Goal: Task Accomplishment & Management: Complete application form

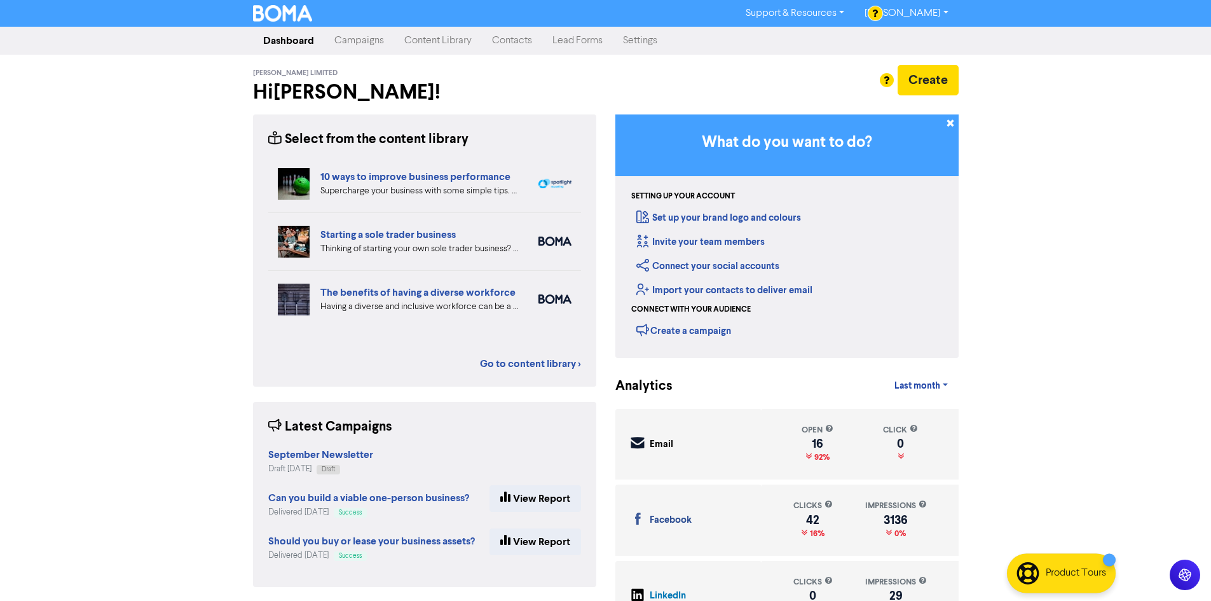
click at [515, 35] on link "Contacts" at bounding box center [512, 40] width 60 height 25
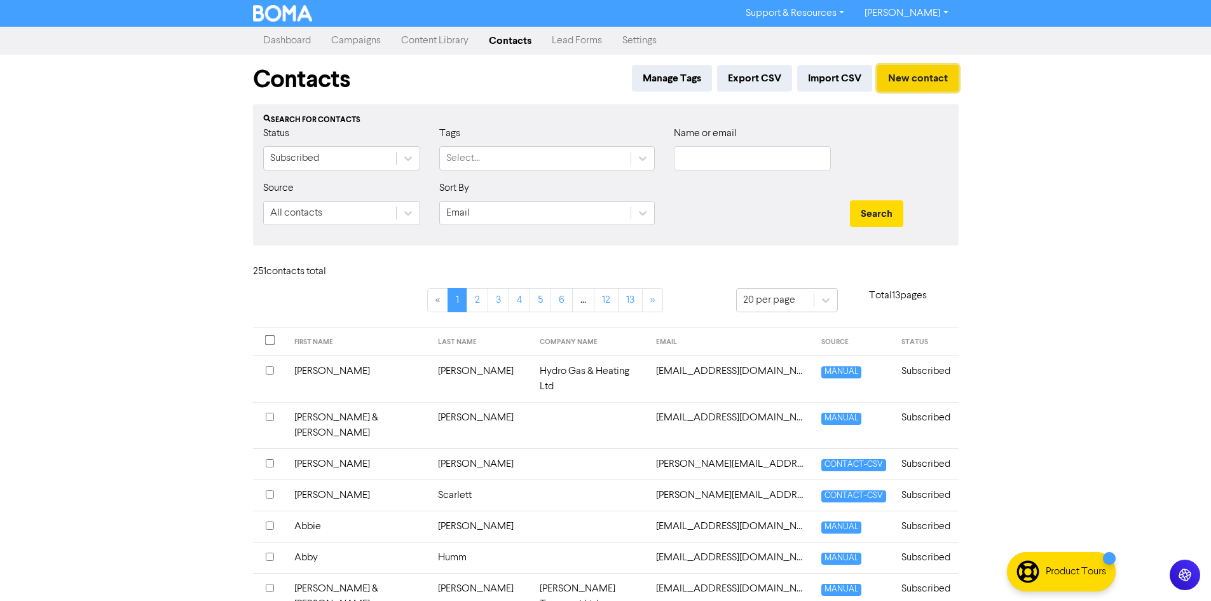
click at [903, 77] on button "New contact" at bounding box center [917, 78] width 81 height 27
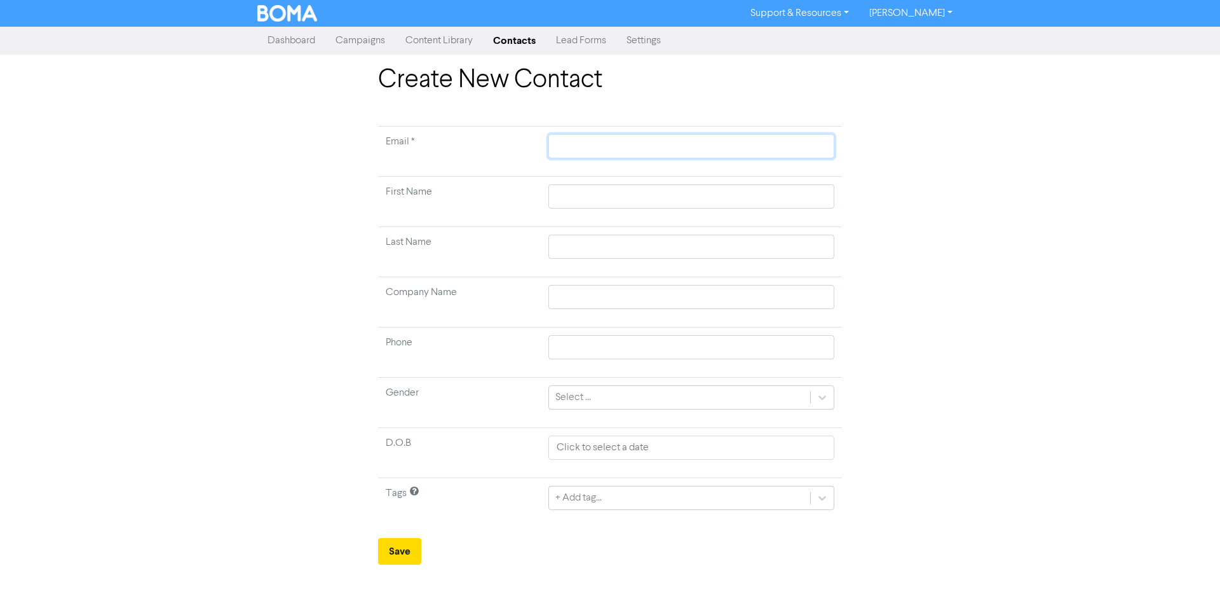
click at [559, 143] on input "text" at bounding box center [691, 146] width 286 height 24
paste input "farhnarh@gmail.com"
type input "farhnarh@gmail.com"
click at [571, 192] on input "text" at bounding box center [691, 196] width 286 height 24
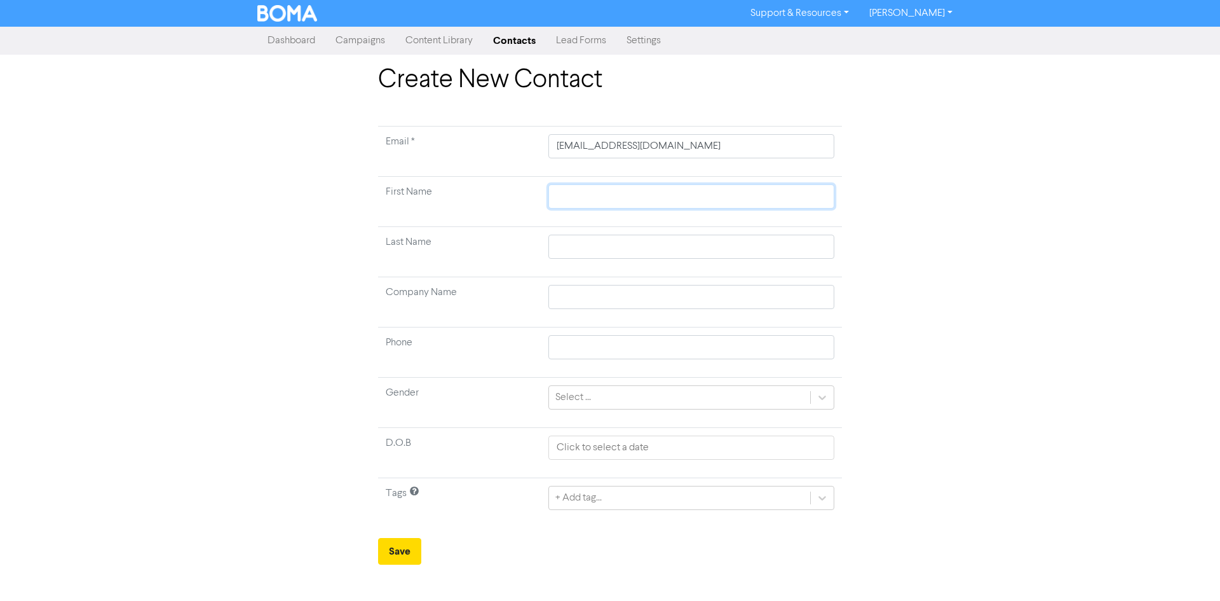
type input "J"
type input "Jo"
type input "Jos"
type input "Josh"
type input "Joshu"
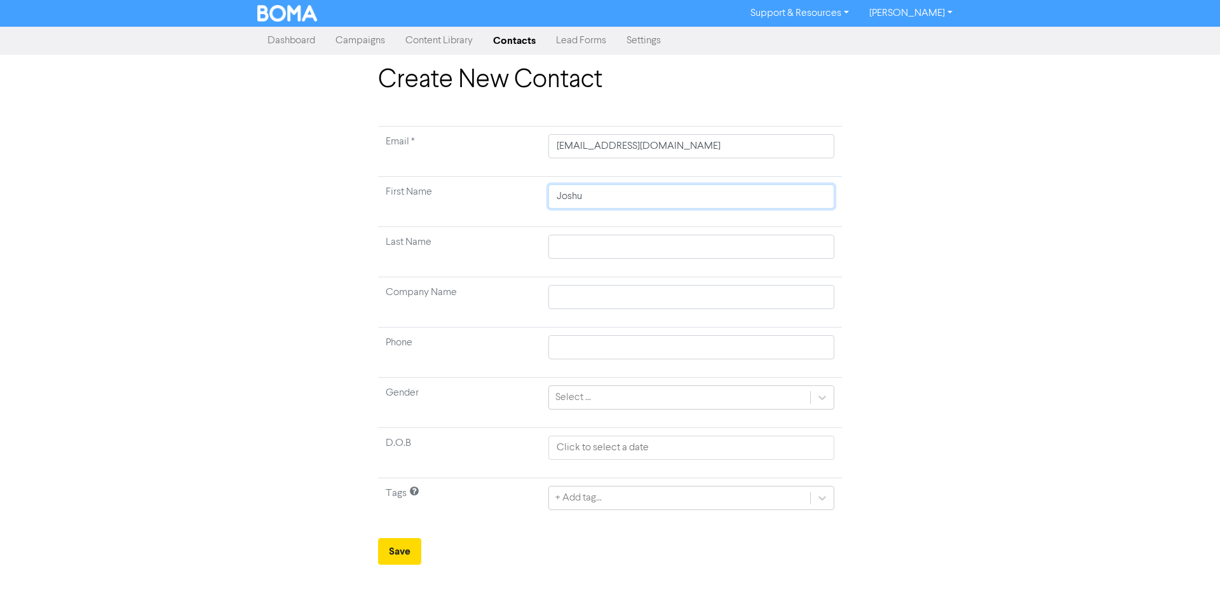
type input "Joshua"
type input "R"
type input "Re"
type input "Ree"
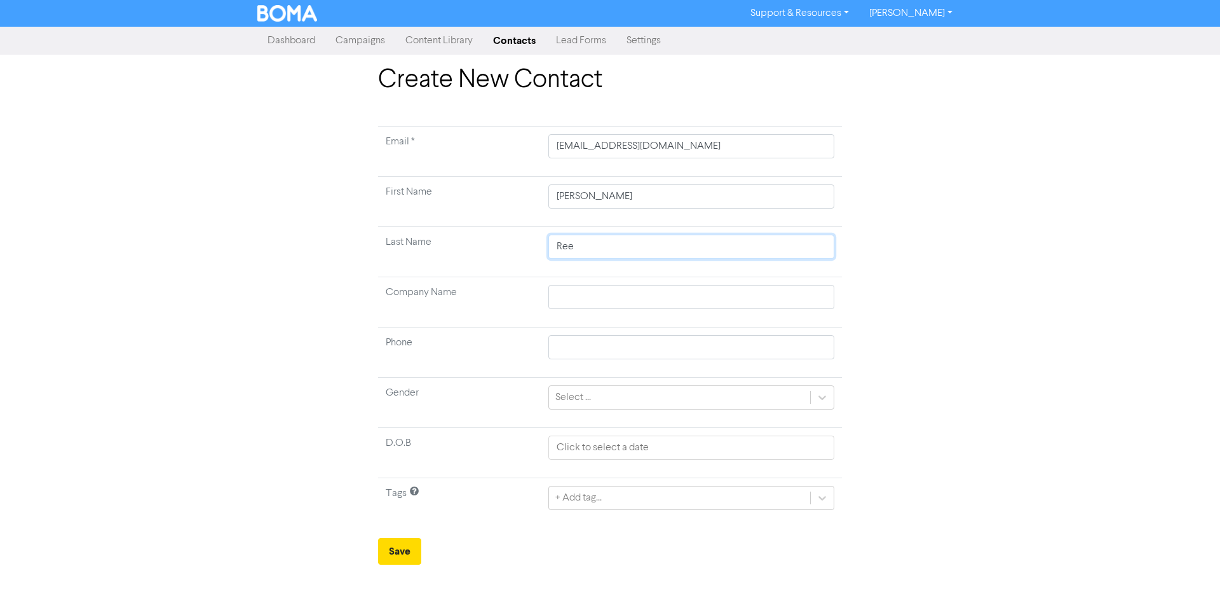
type input "Reed"
type input "Reedy"
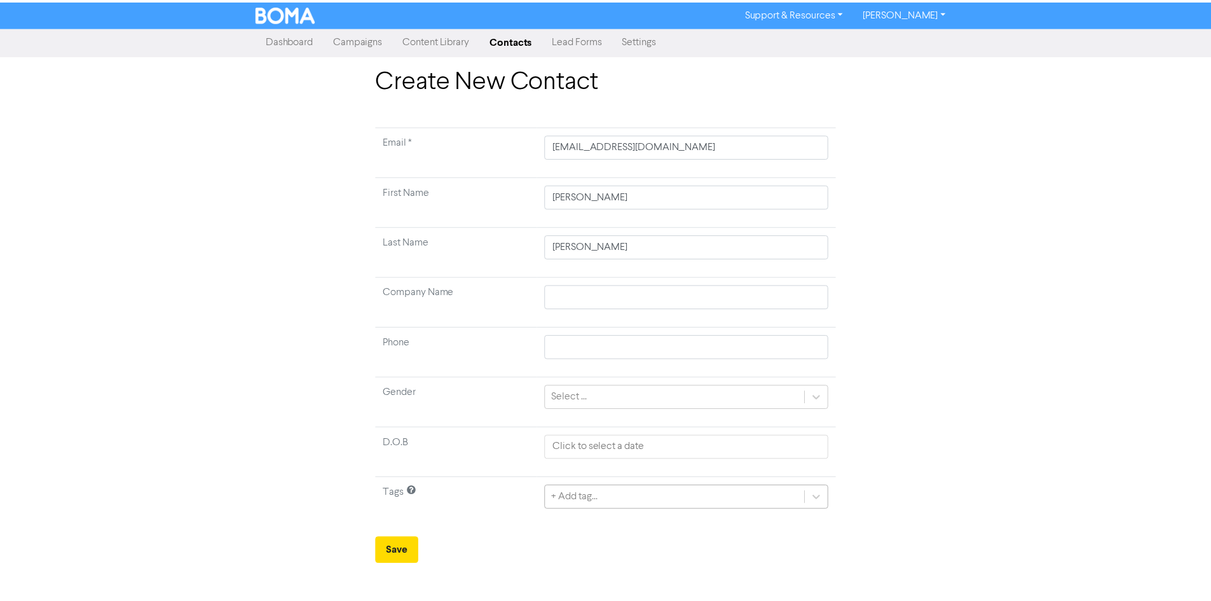
scroll to position [97, 0]
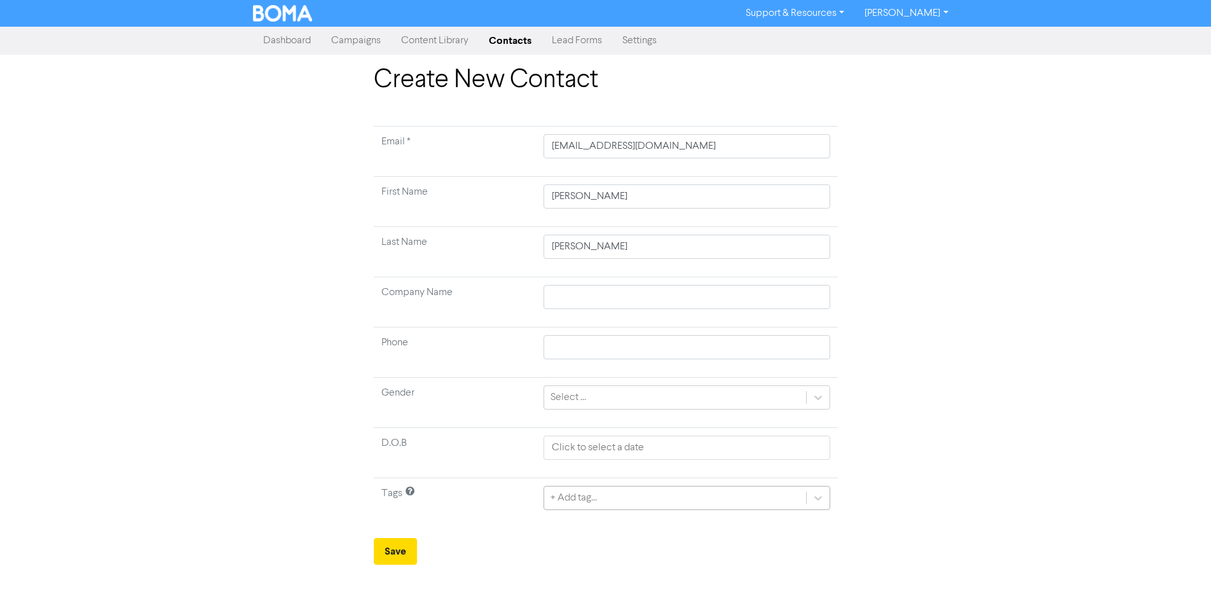
click at [580, 496] on div "+ Add tag..." at bounding box center [686, 498] width 286 height 24
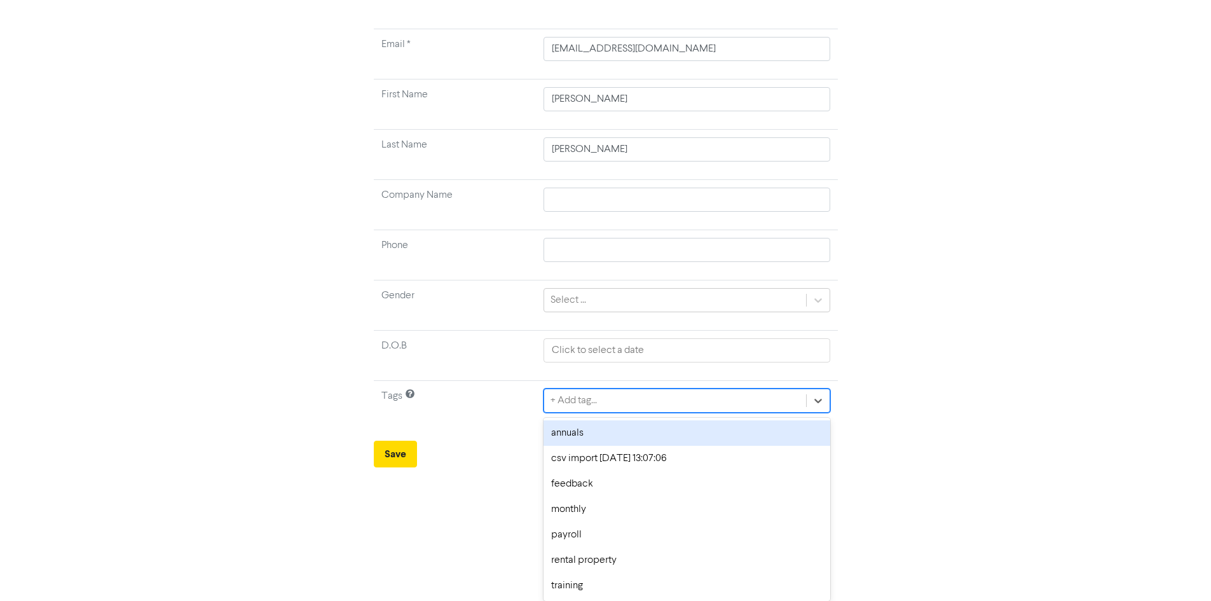
click at [592, 435] on div "annuals" at bounding box center [686, 432] width 286 height 25
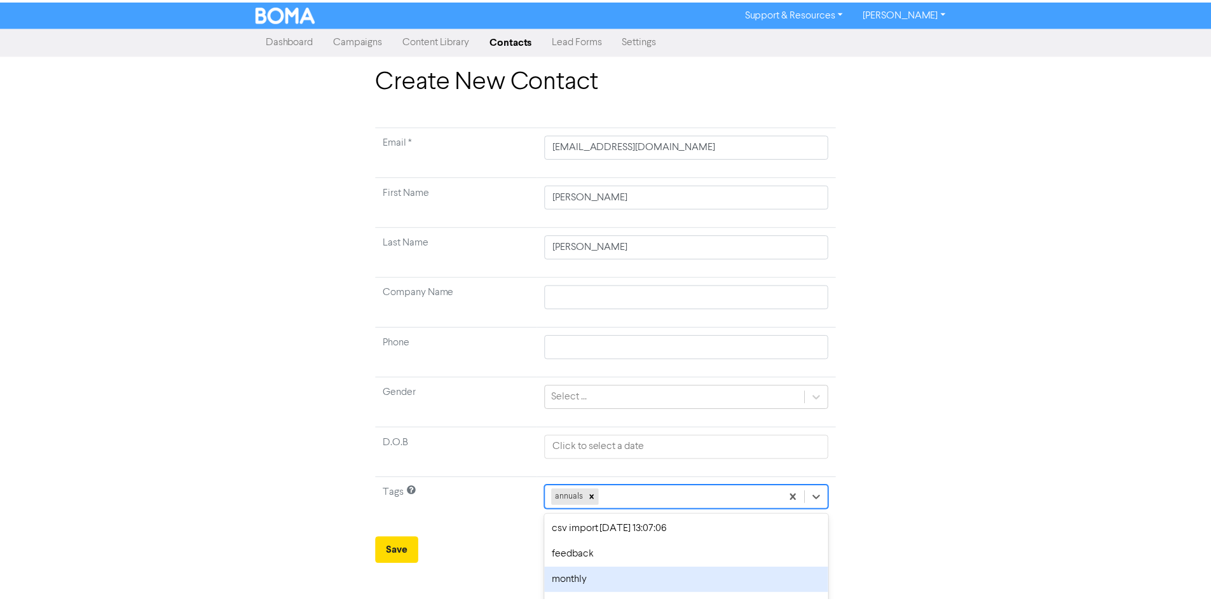
scroll to position [72, 0]
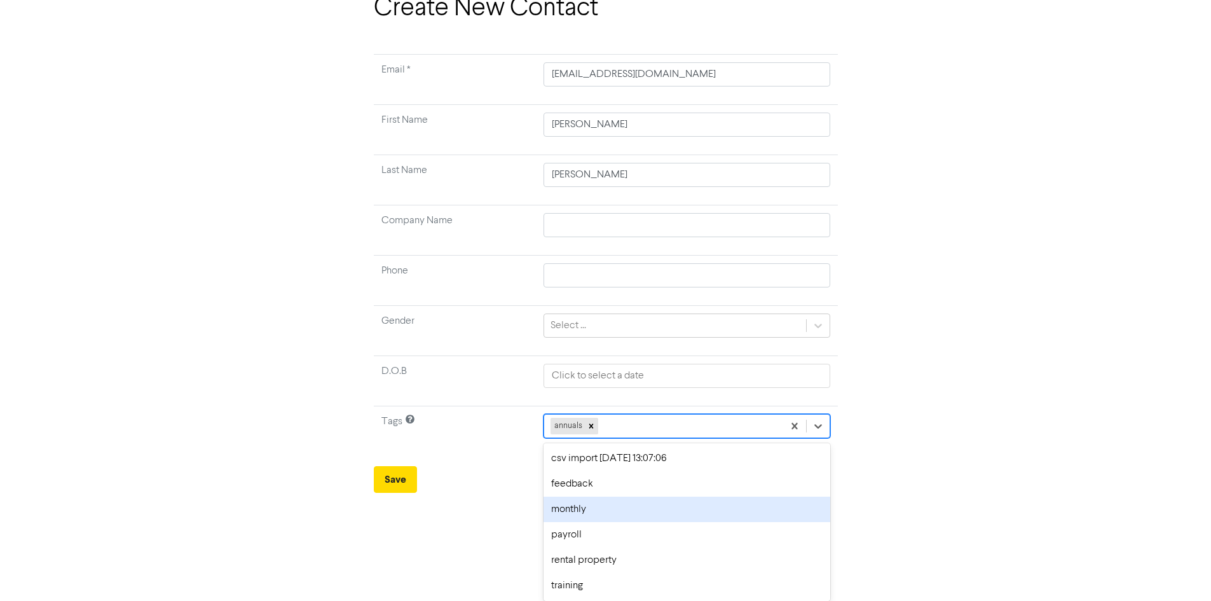
click at [623, 438] on div "option monthly focused, 4 of 7. 6 results available. Use Up and Down to choose …" at bounding box center [686, 426] width 286 height 24
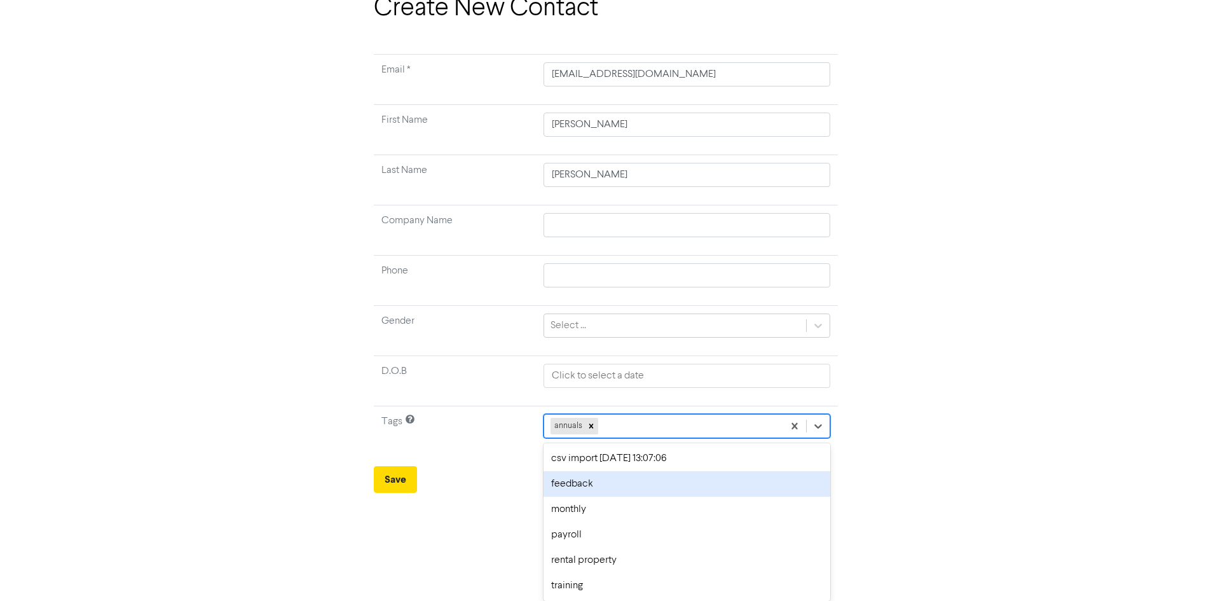
click at [618, 487] on div "feedback" at bounding box center [686, 483] width 286 height 25
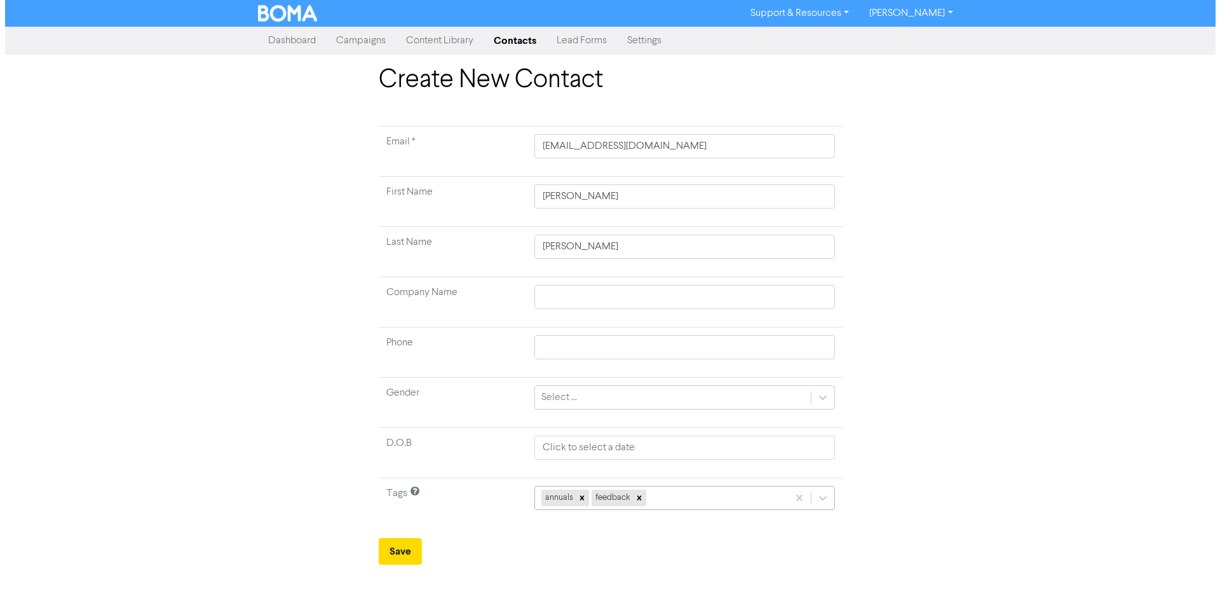
scroll to position [0, 0]
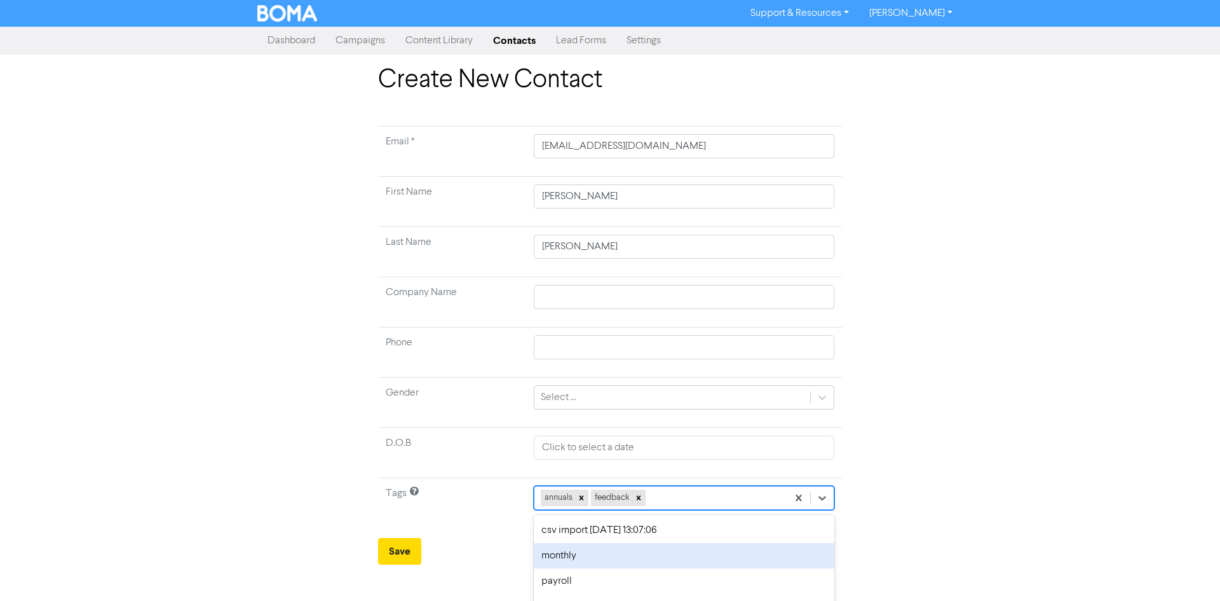
click at [681, 499] on div "option monthly focused, 4 of 7. 5 results available. Use Up and Down to choose …" at bounding box center [684, 498] width 301 height 24
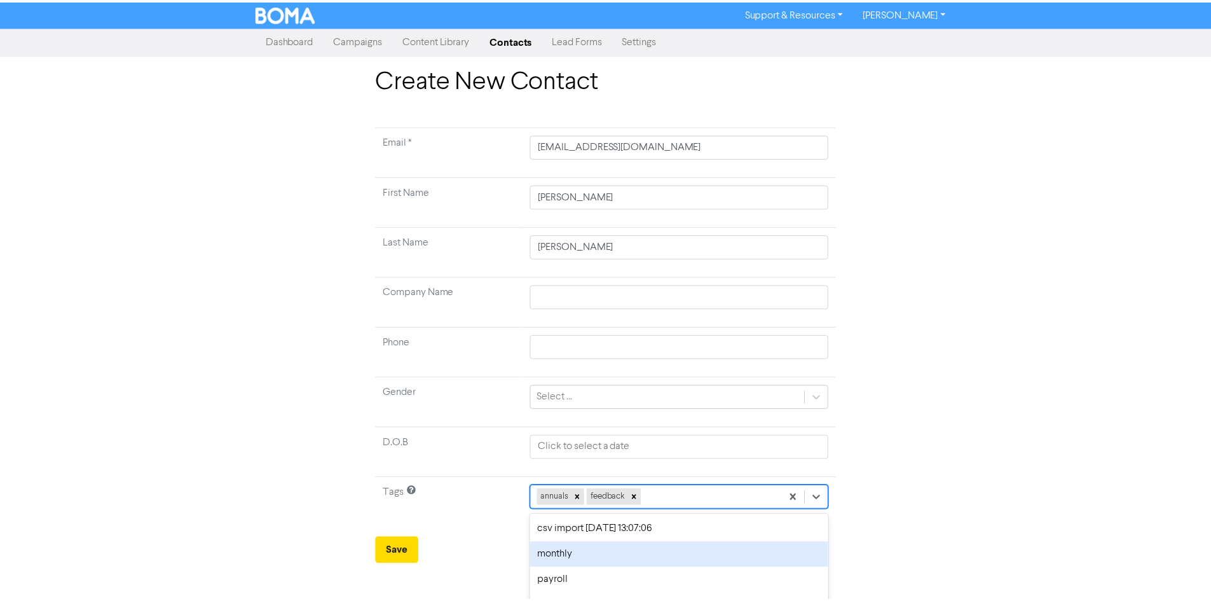
scroll to position [46, 0]
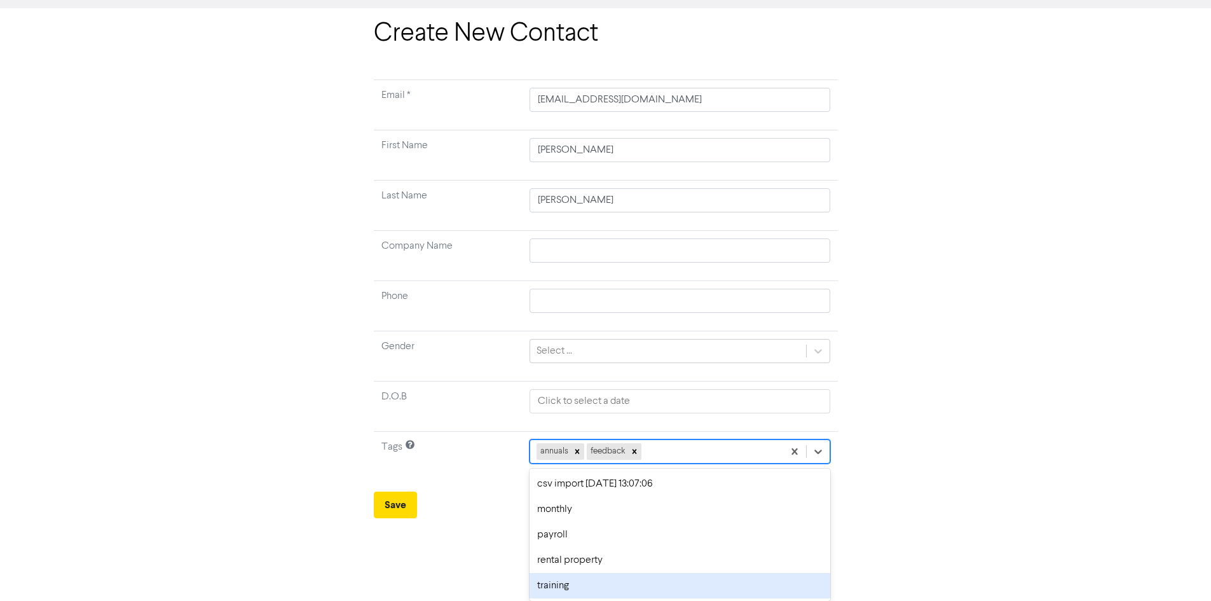
click at [632, 578] on div "training" at bounding box center [679, 585] width 301 height 25
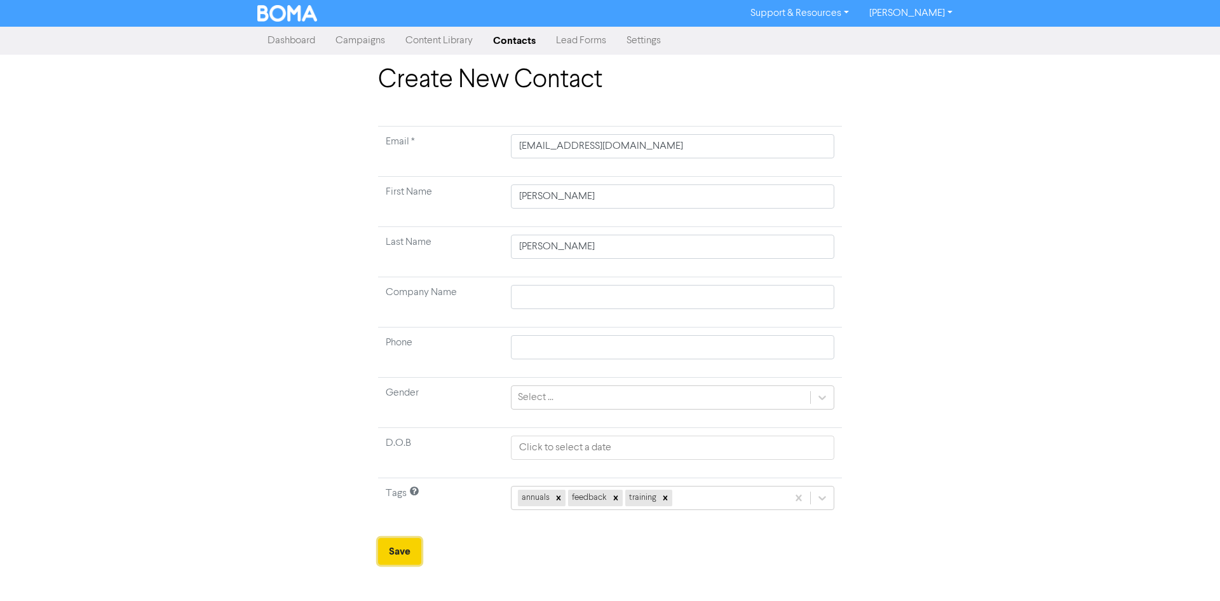
click at [402, 555] on button "Save" at bounding box center [399, 551] width 43 height 27
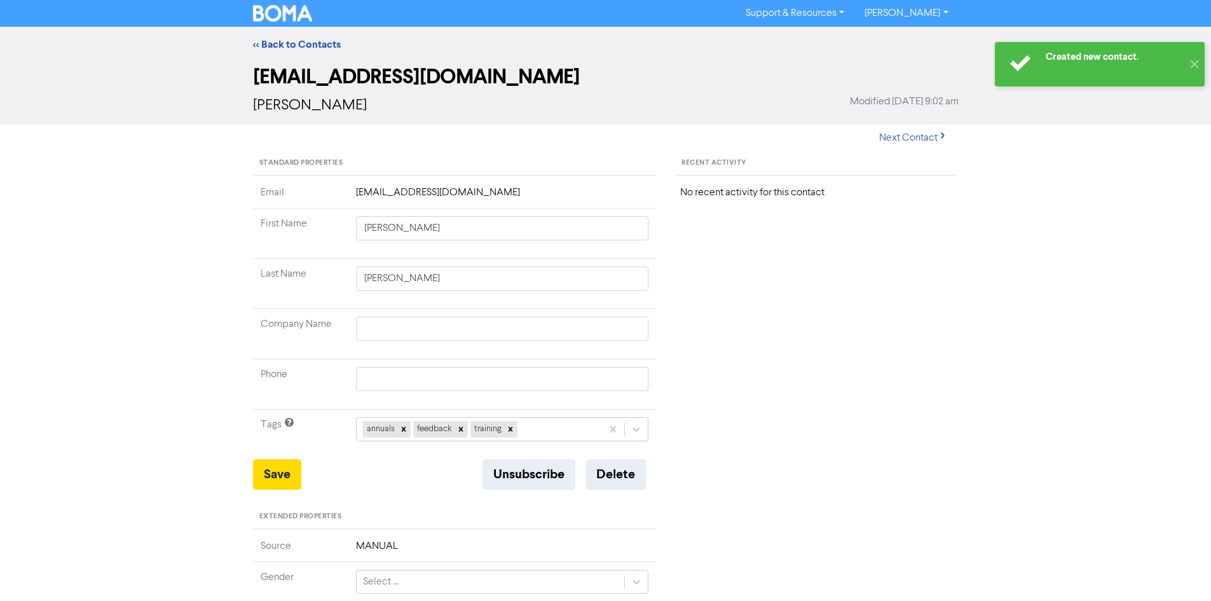
click at [276, 10] on img at bounding box center [283, 13] width 60 height 17
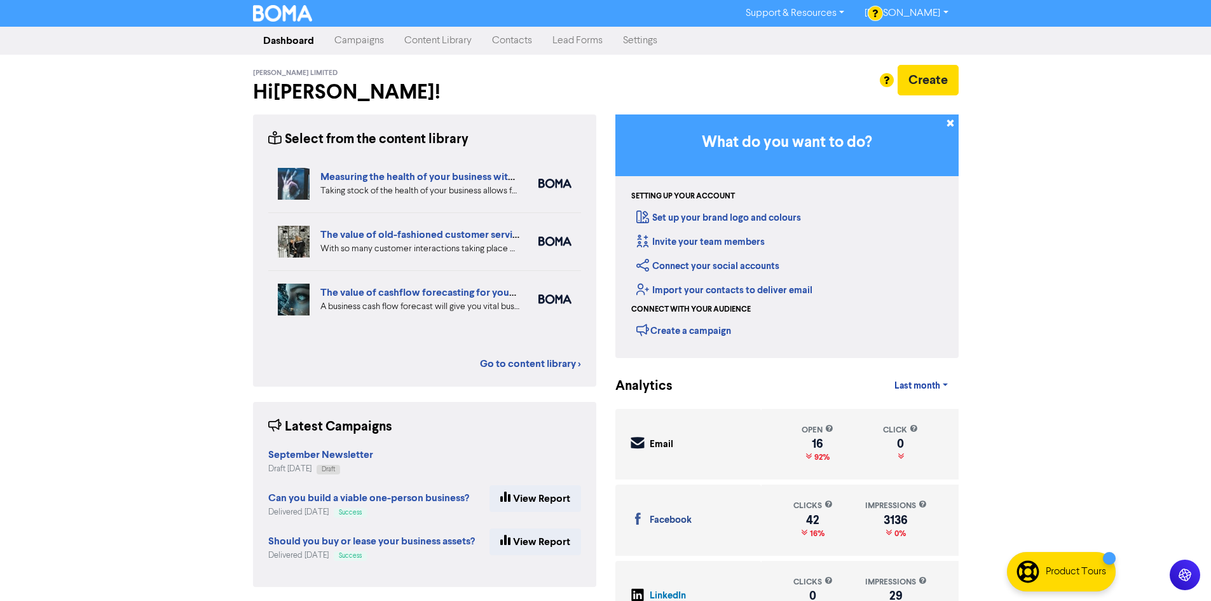
click at [503, 41] on link "Contacts" at bounding box center [512, 40] width 60 height 25
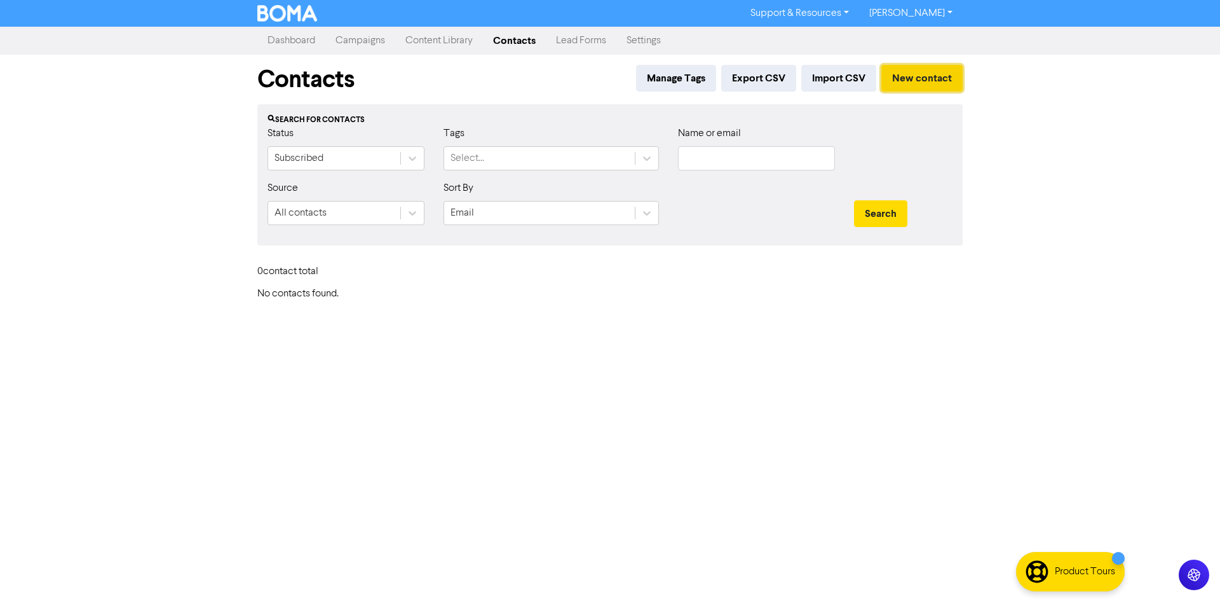
click at [932, 78] on button "New contact" at bounding box center [922, 78] width 81 height 27
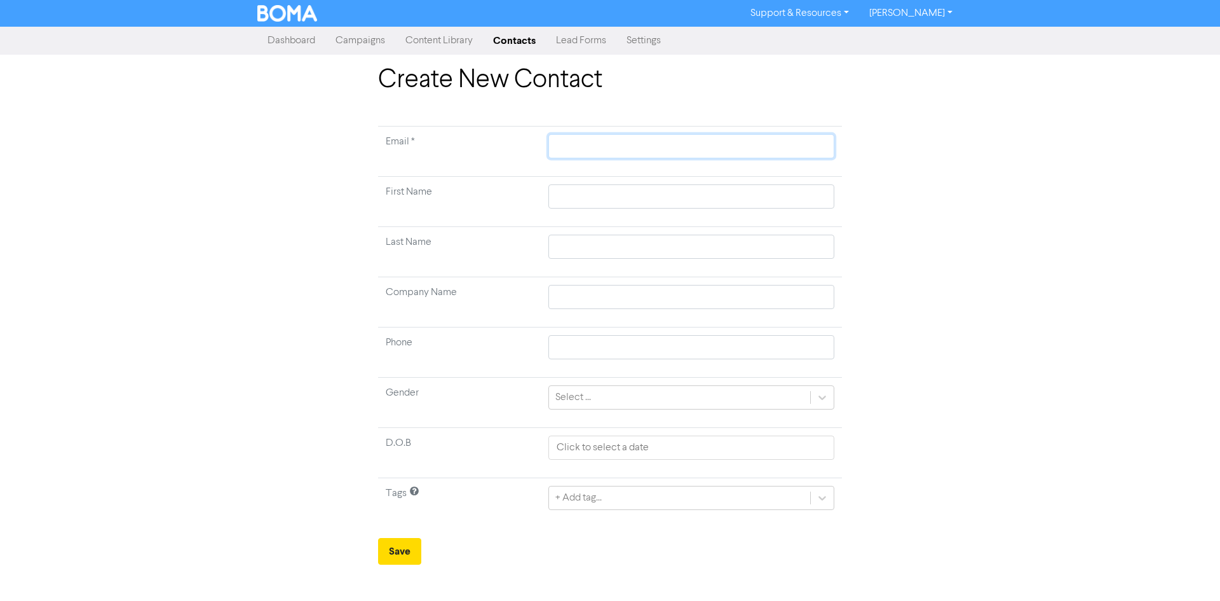
drag, startPoint x: 562, startPoint y: 151, endPoint x: 565, endPoint y: 144, distance: 8.0
click at [564, 148] on input "text" at bounding box center [691, 146] width 286 height 24
paste input "[PERSON_NAME][EMAIL_ADDRESS][DOMAIN_NAME]"
type input "[PERSON_NAME][EMAIL_ADDRESS][DOMAIN_NAME]"
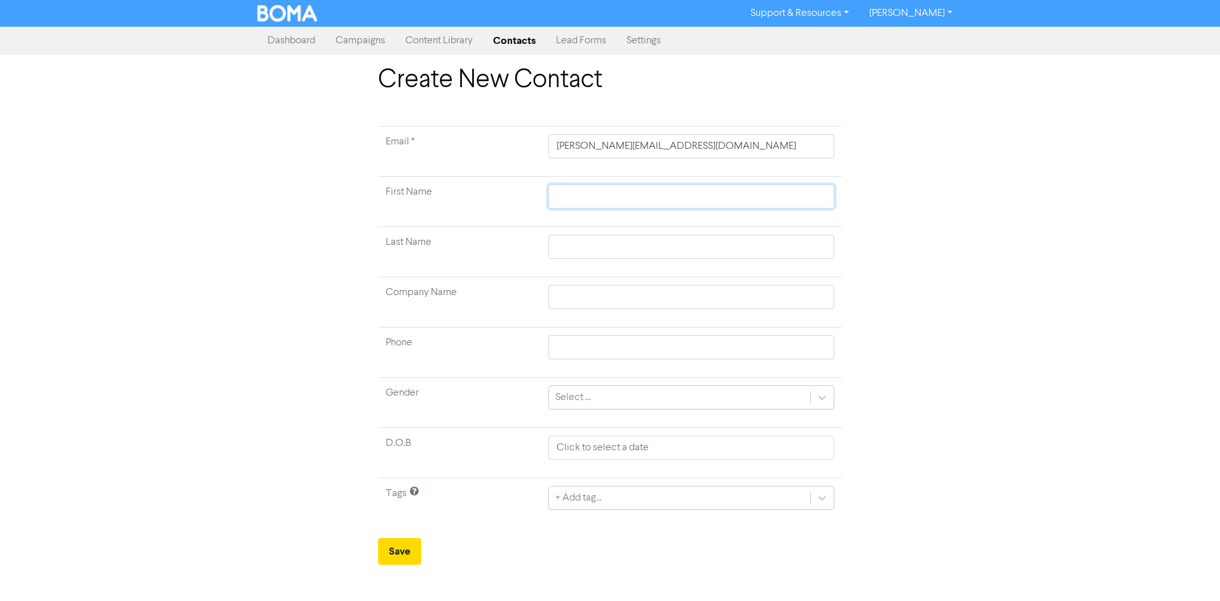
type input "A"
type input "An"
type input "Ang"
type input "Ange"
type input "Angel"
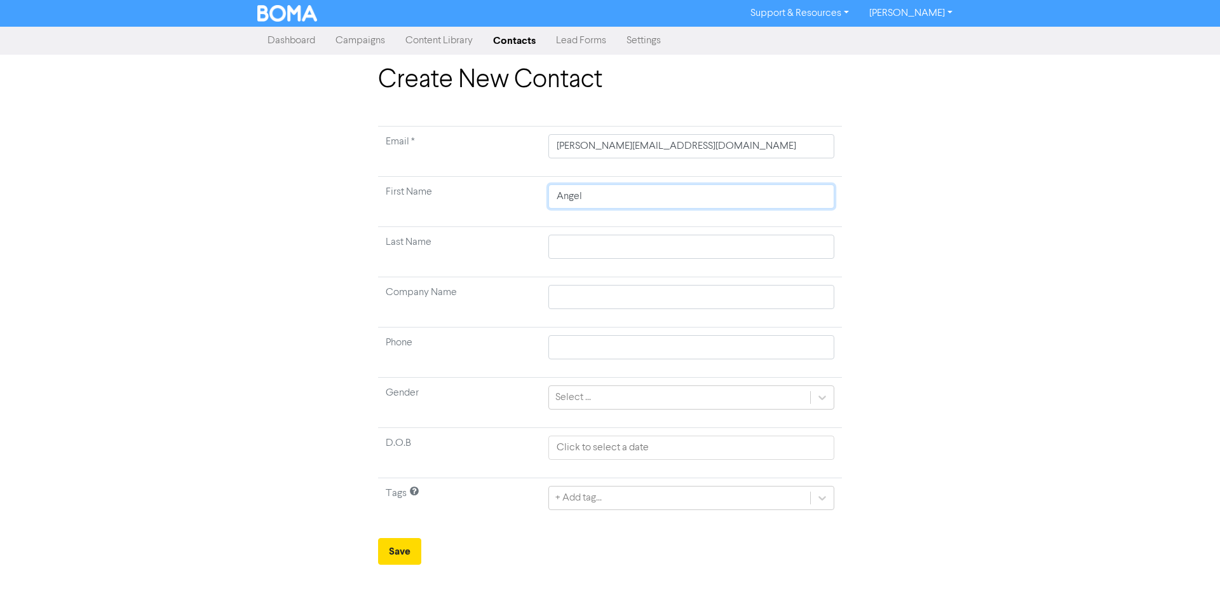
type input "[PERSON_NAME]"
type input "EW"
type input "EWv"
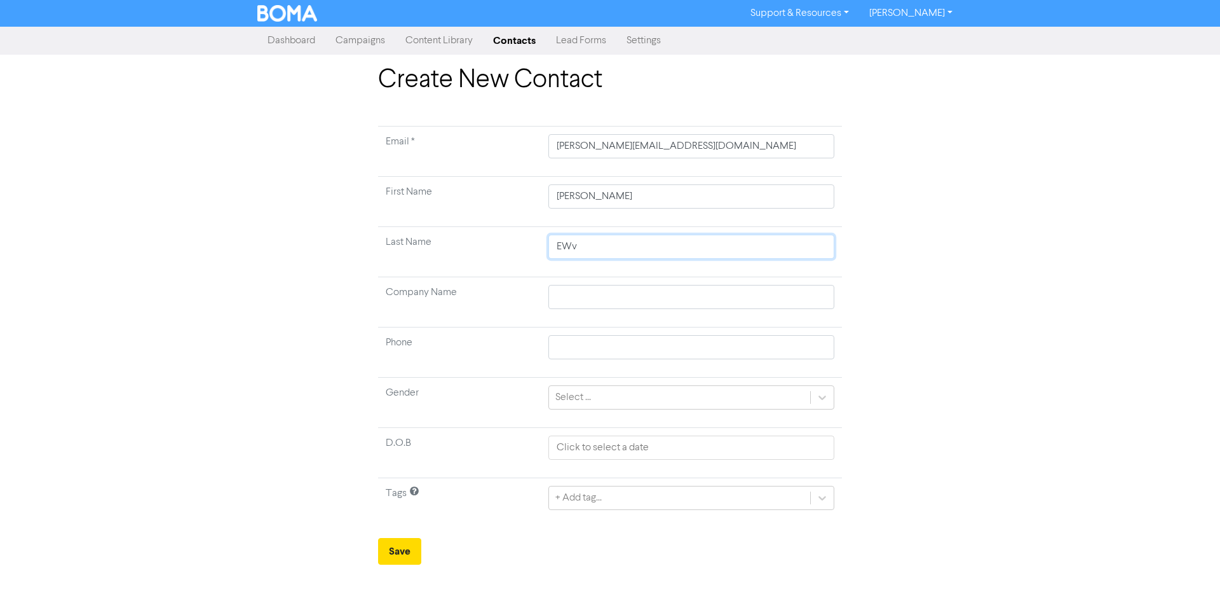
type input "EWva"
type input "EWv"
type input "EW"
type input "E"
type input "Ev"
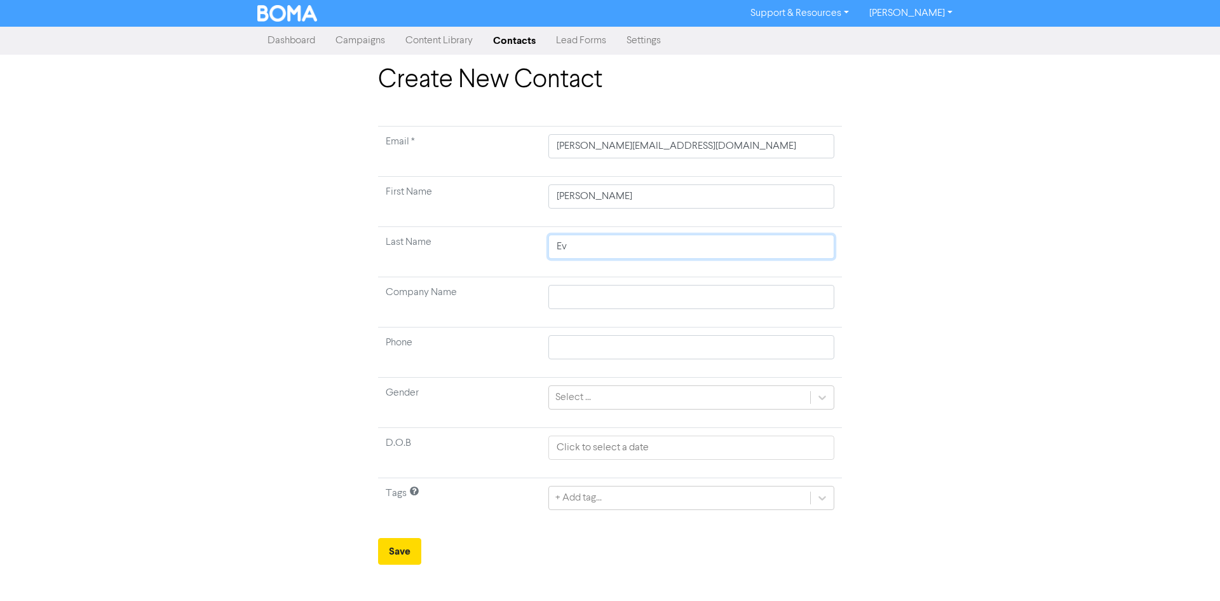
type input "Eva"
type input "[PERSON_NAME]"
type input "A"
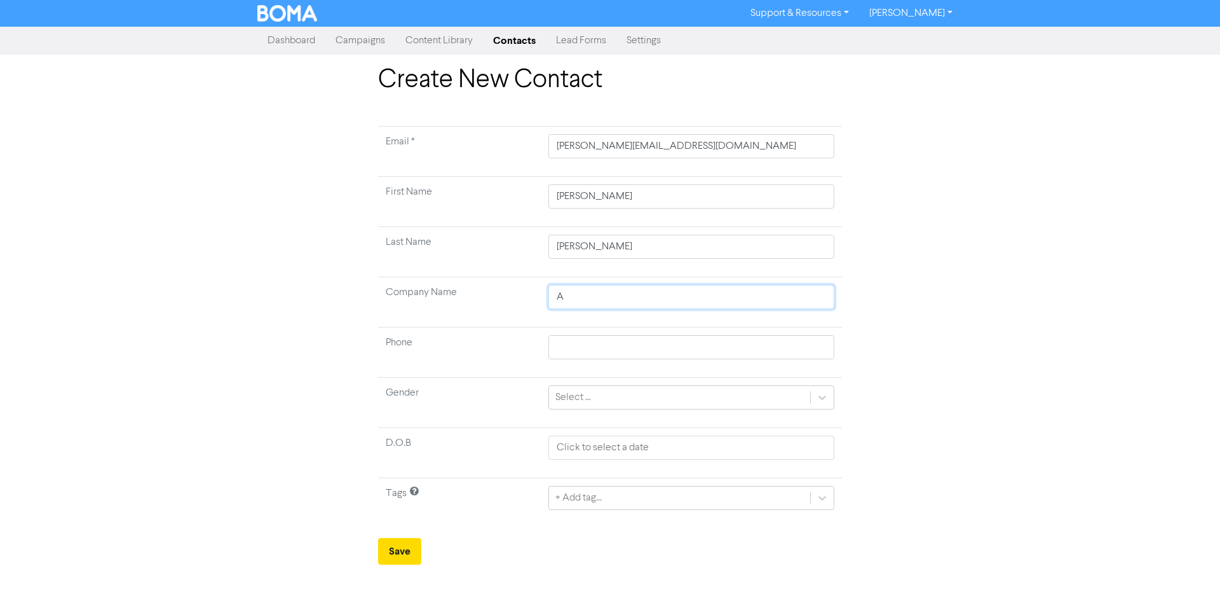
type input "An"
type input "Ang"
type input "Ange"
type input "Angel"
type input "[PERSON_NAME]"
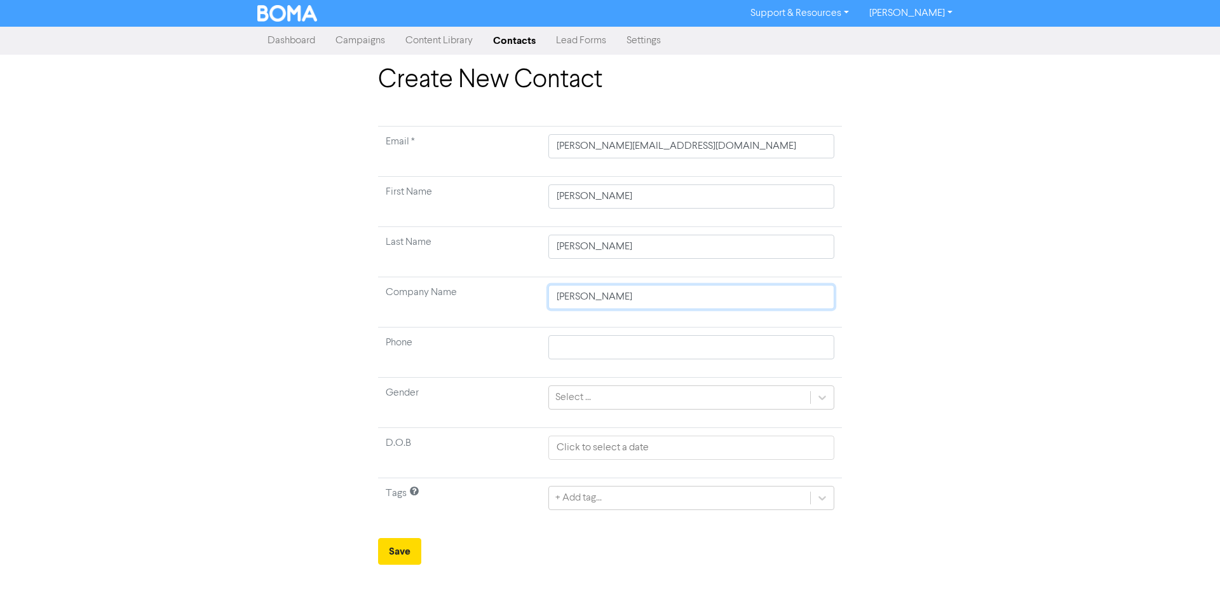
type input "[PERSON_NAME]"
type input "[PERSON_NAME] [PERSON_NAME]"
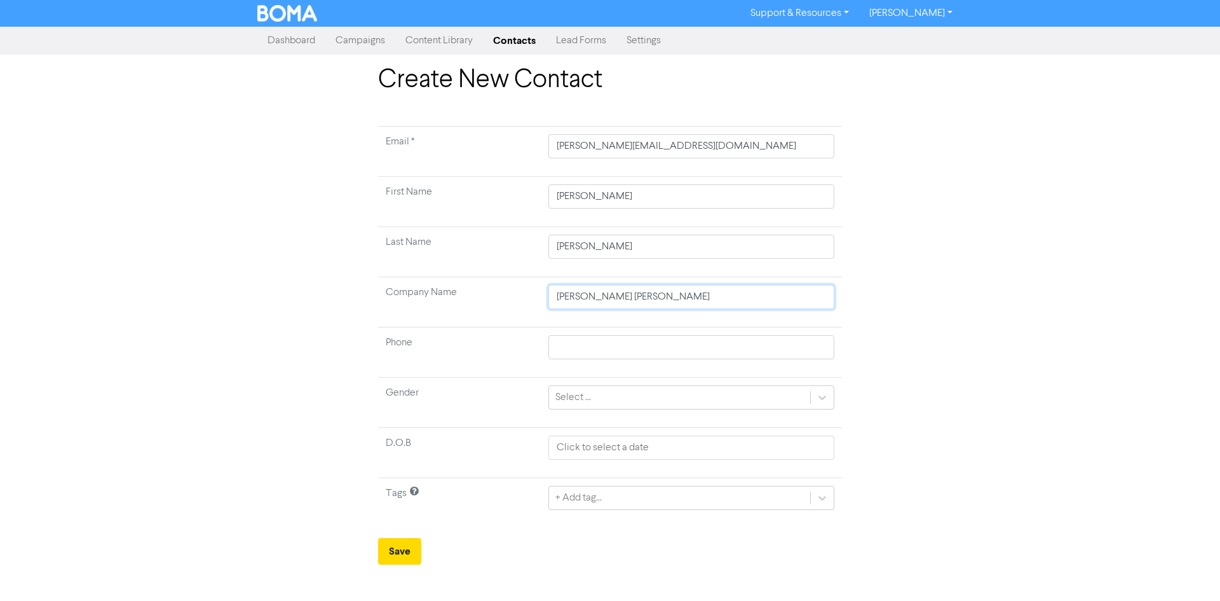
type input "[PERSON_NAME]"
type input "[PERSON_NAME] L"
type input "[PERSON_NAME] Lt"
type input "[PERSON_NAME] Ltd"
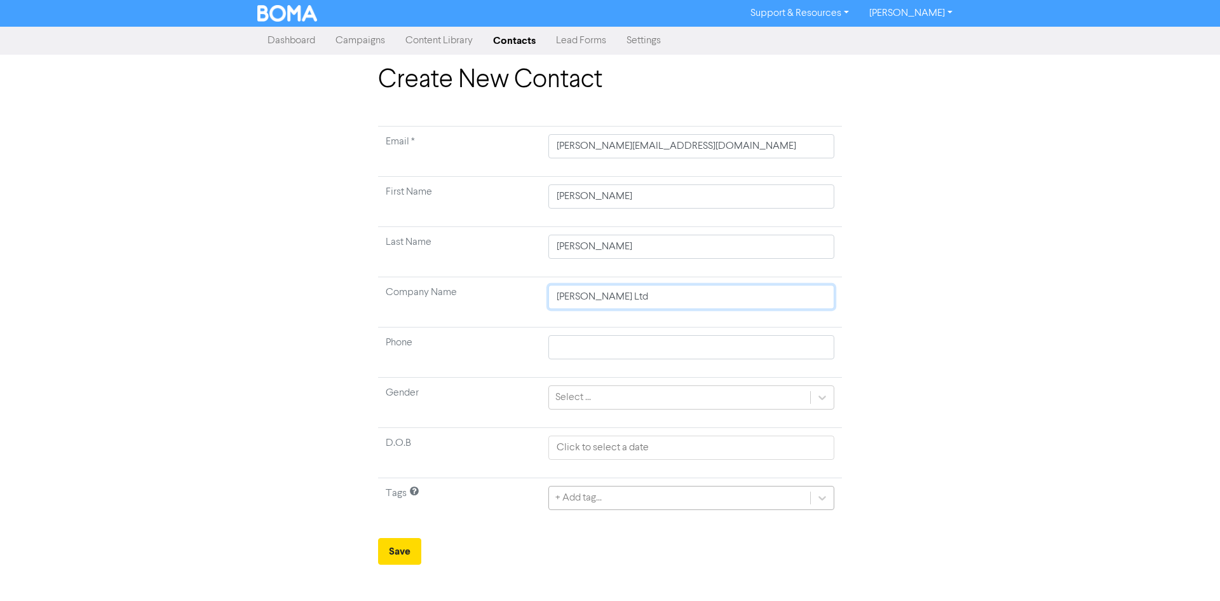
type input "[PERSON_NAME] Ltd"
click at [578, 499] on div "+ Add tag..." at bounding box center [691, 498] width 286 height 24
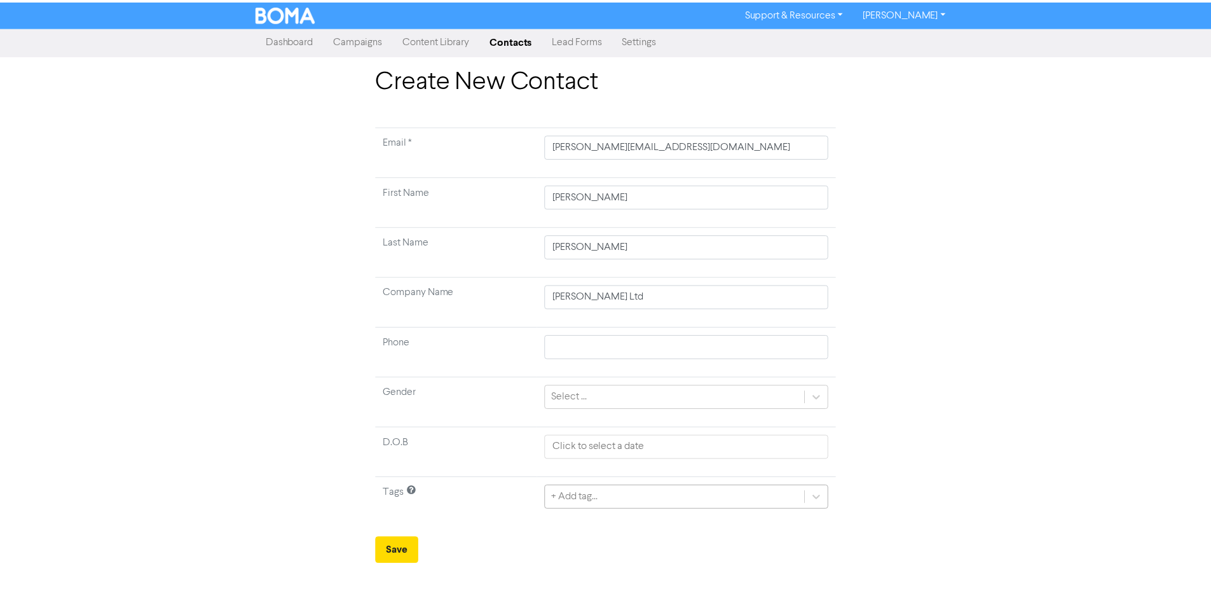
scroll to position [97, 0]
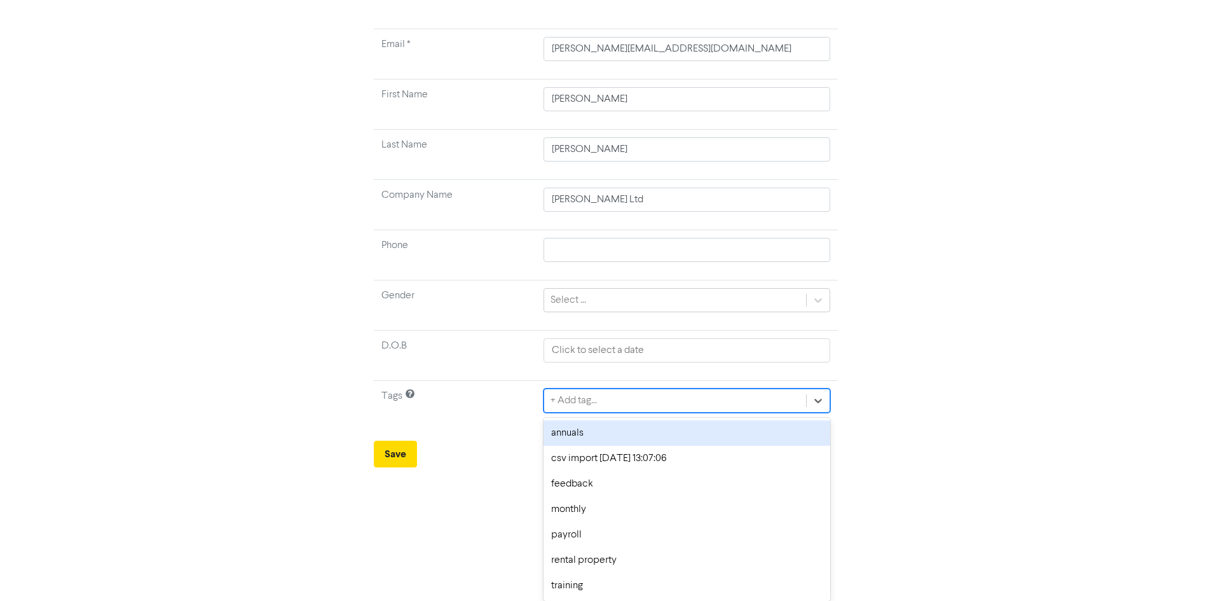
click at [586, 439] on div "annuals" at bounding box center [686, 432] width 286 height 25
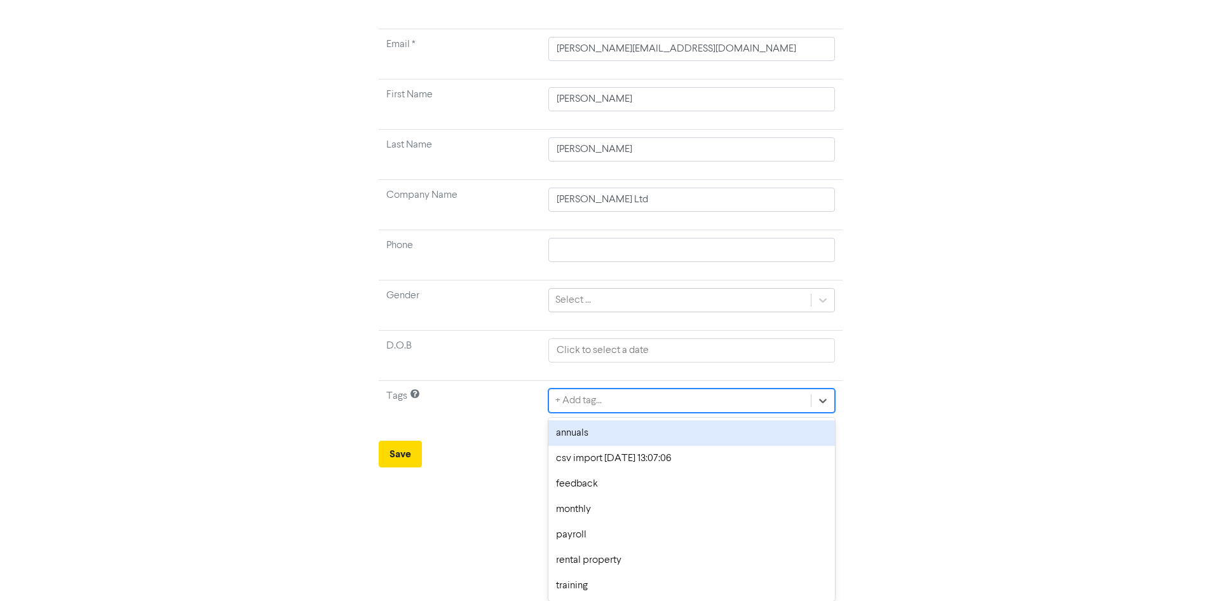
scroll to position [0, 0]
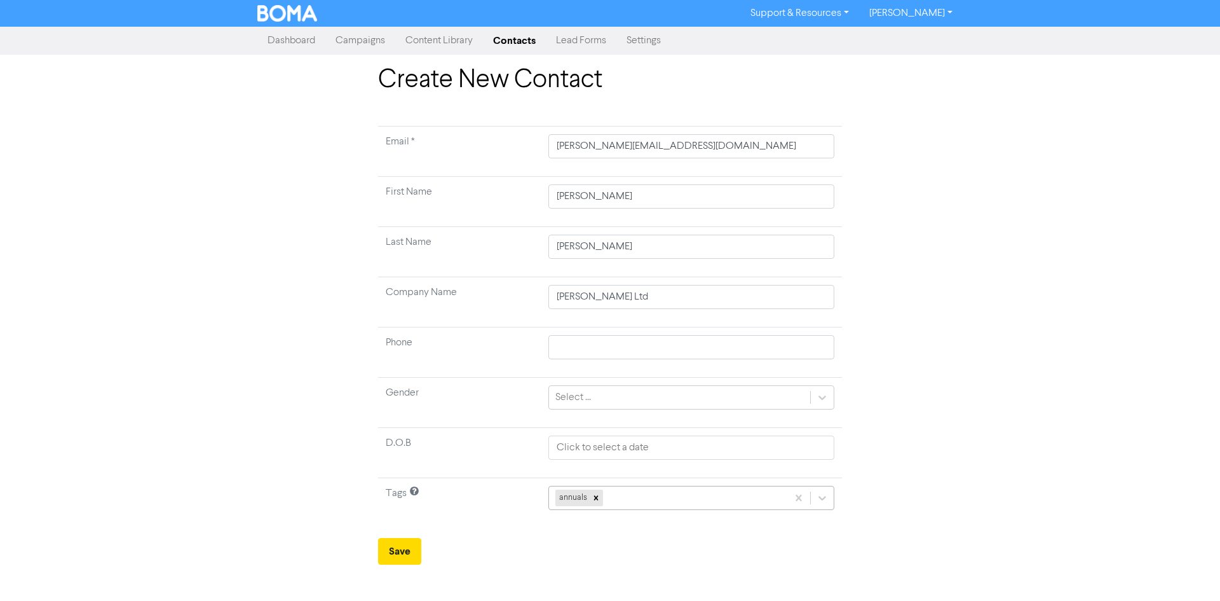
click at [629, 489] on div "annuals" at bounding box center [691, 498] width 286 height 24
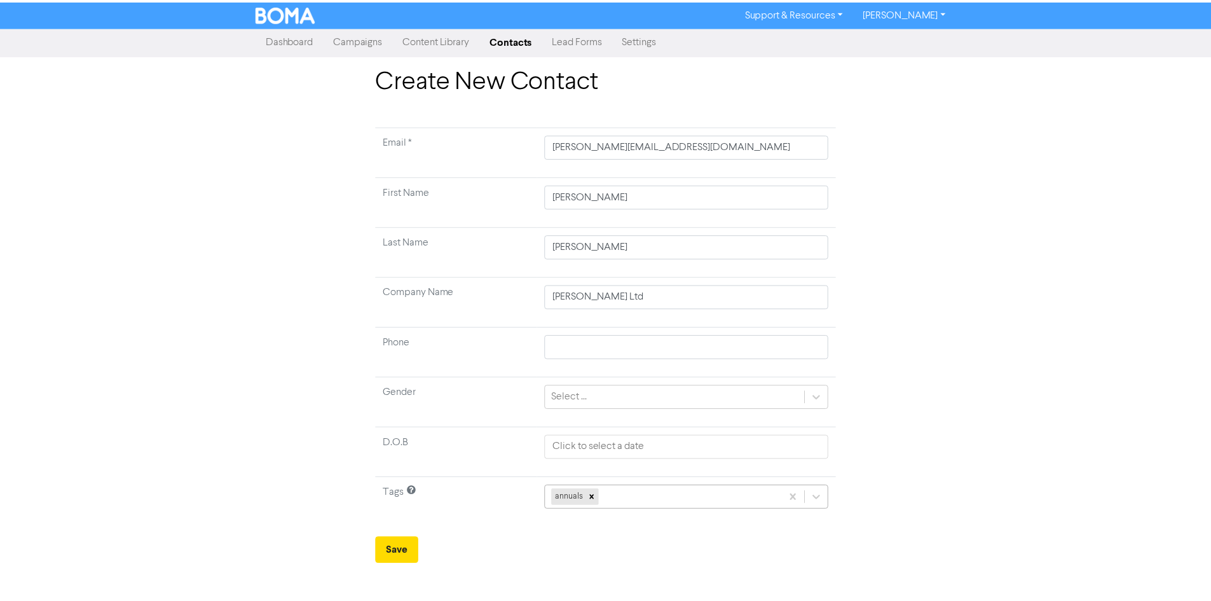
scroll to position [72, 0]
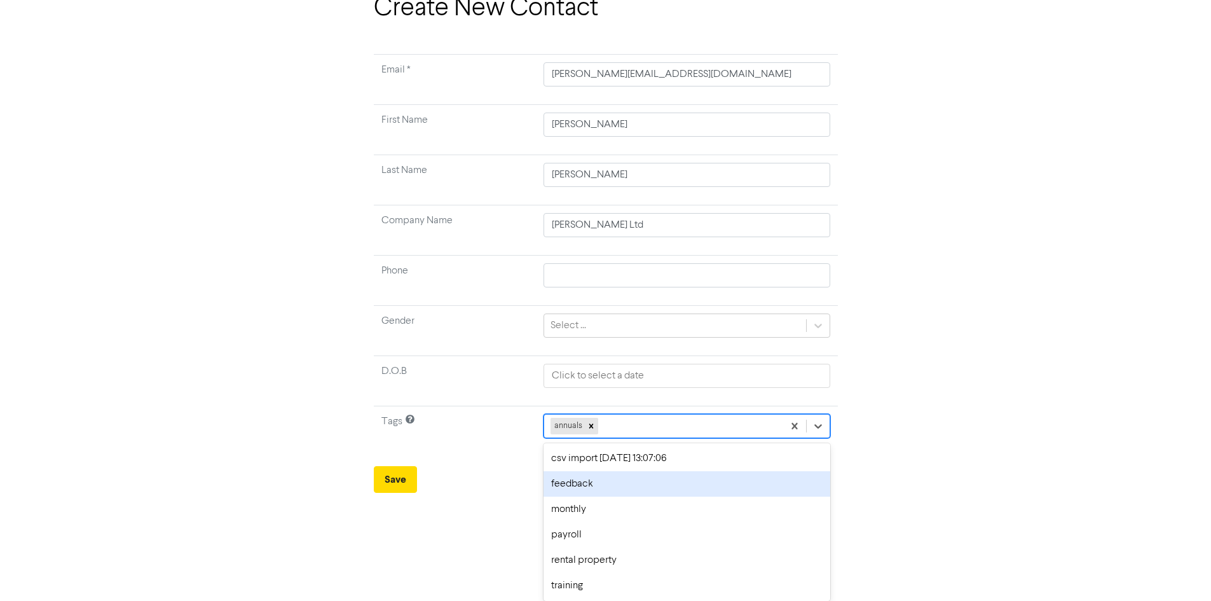
click at [603, 493] on div "feedback" at bounding box center [686, 483] width 286 height 25
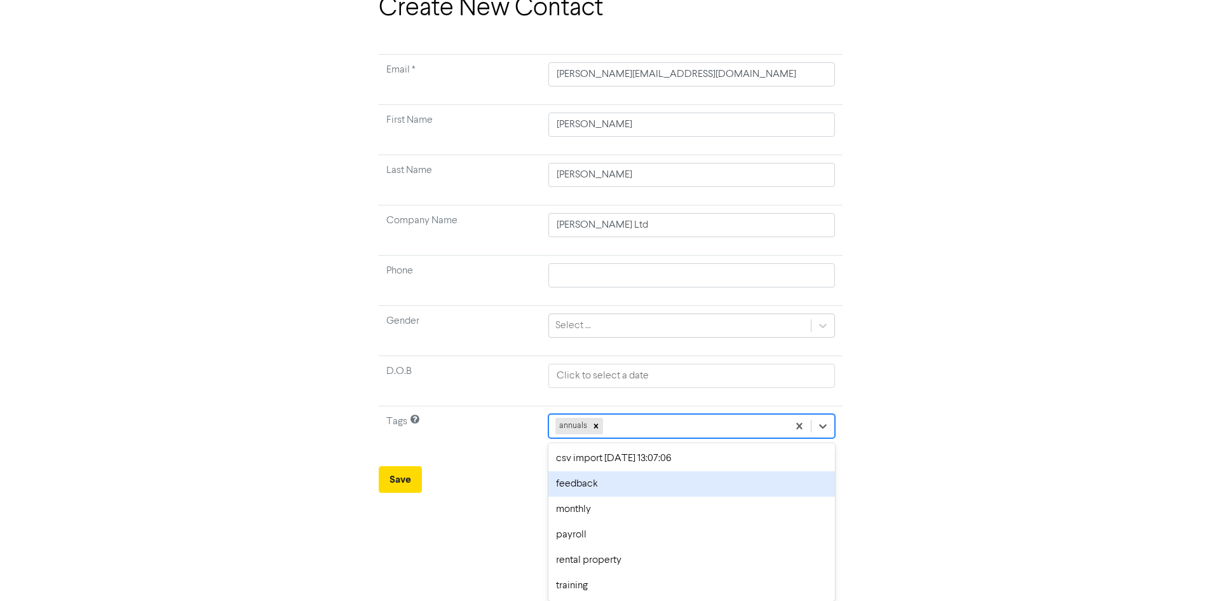
scroll to position [0, 0]
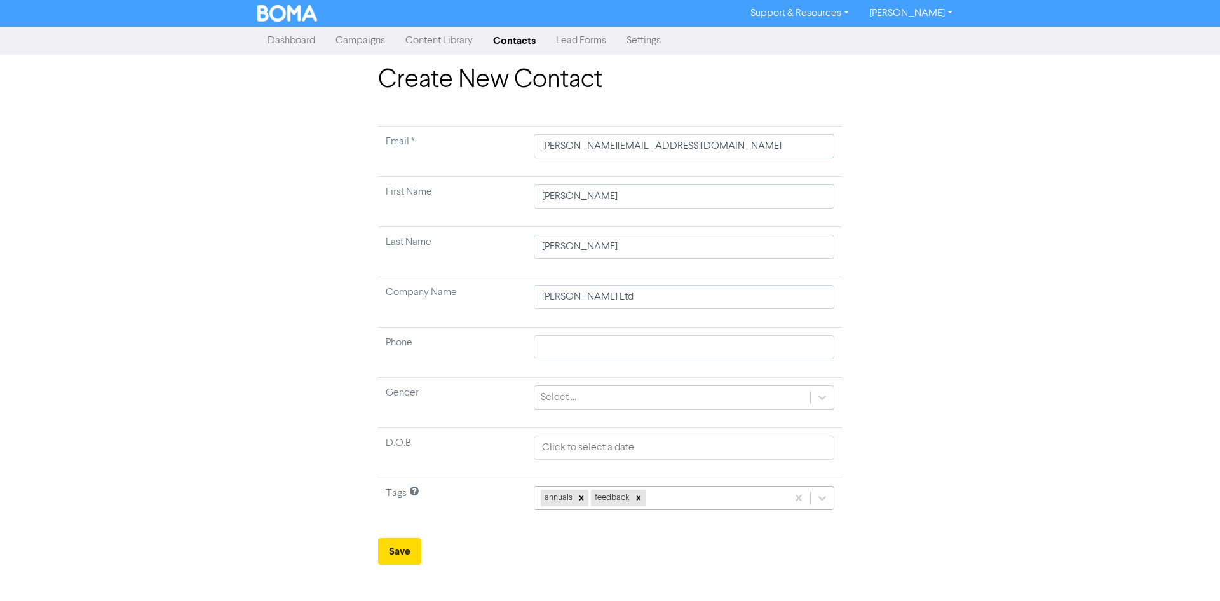
click at [672, 497] on div "annuals feedback" at bounding box center [684, 498] width 301 height 24
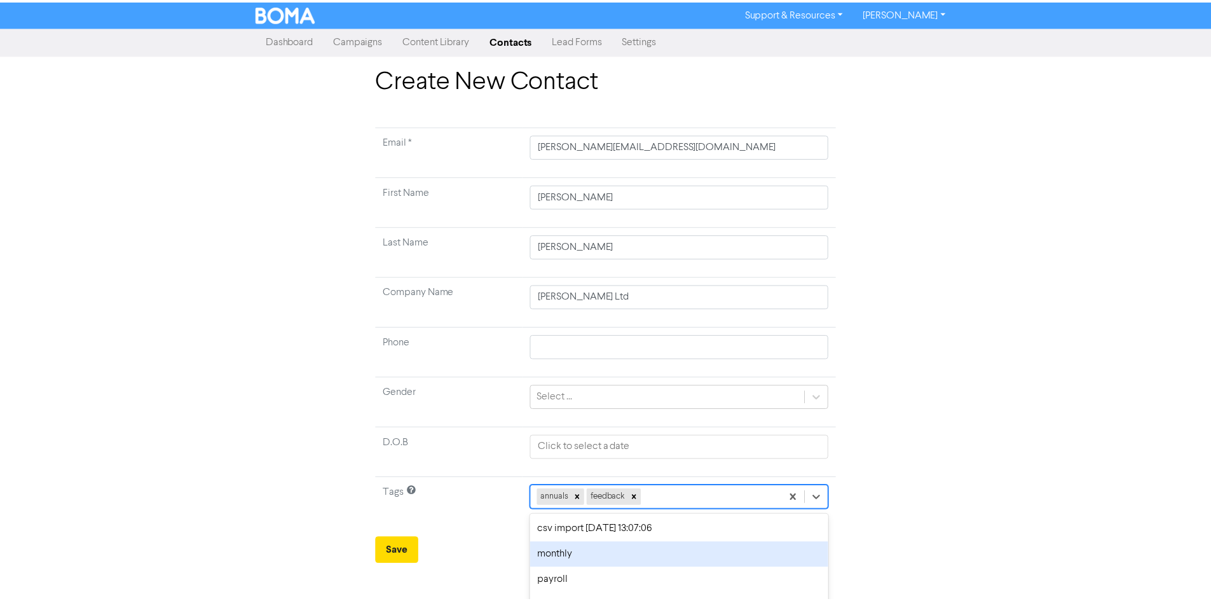
scroll to position [46, 0]
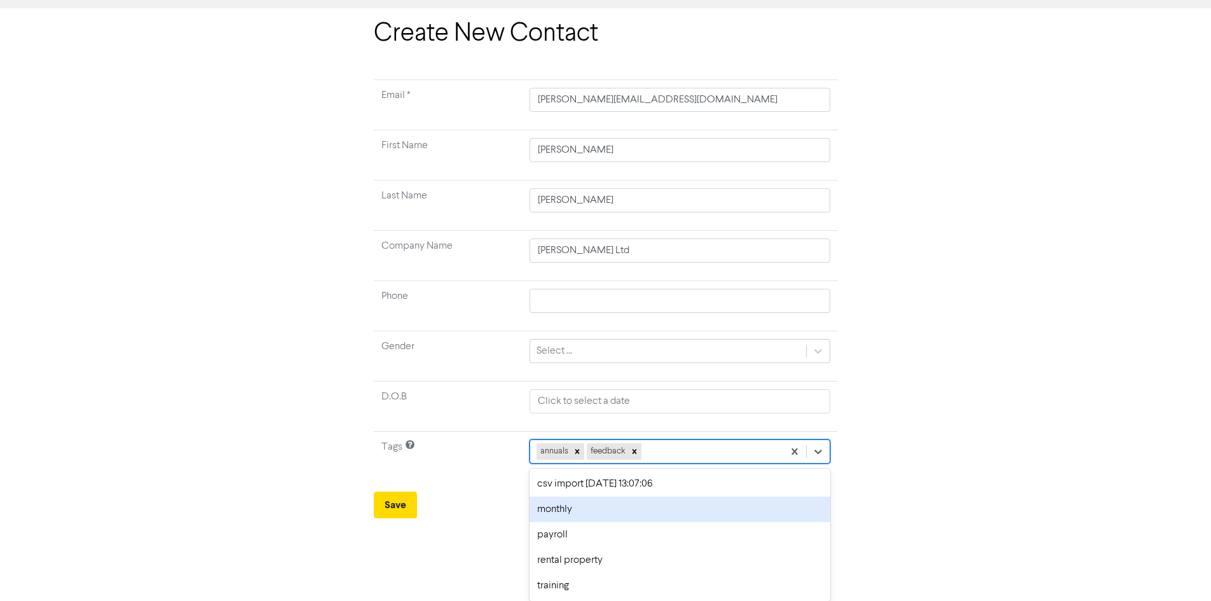
drag, startPoint x: 598, startPoint y: 538, endPoint x: 595, endPoint y: 514, distance: 25.0
click at [596, 517] on div "csv import [DATE] 13:07:06 monthly payroll rental property training" at bounding box center [679, 534] width 301 height 132
click at [595, 514] on div "monthly" at bounding box center [679, 508] width 301 height 25
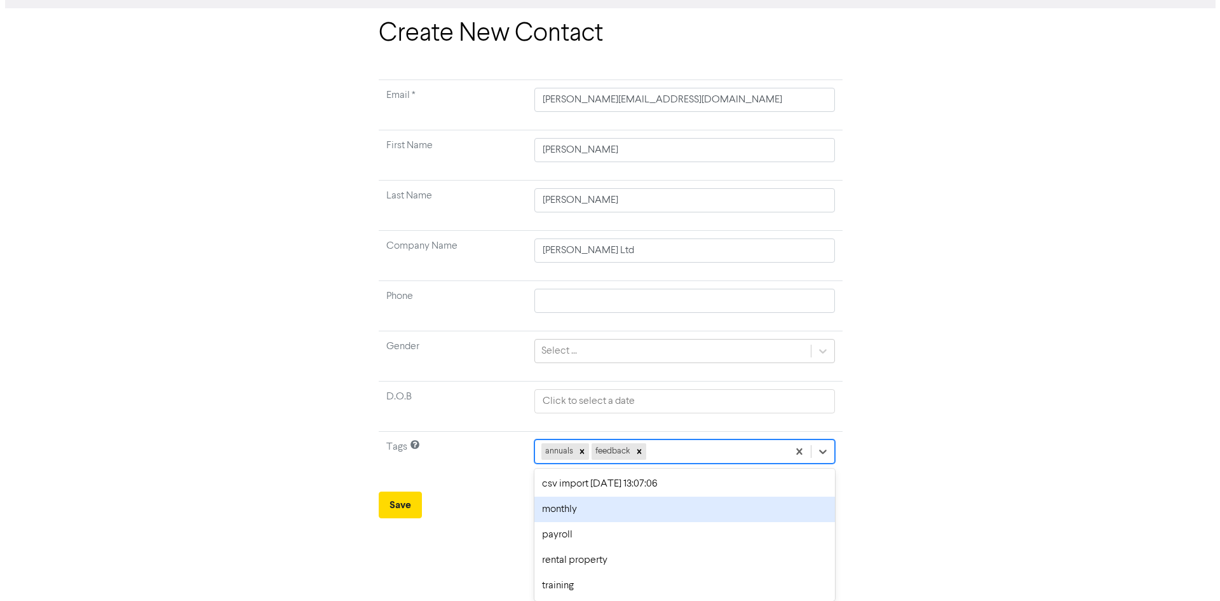
scroll to position [0, 0]
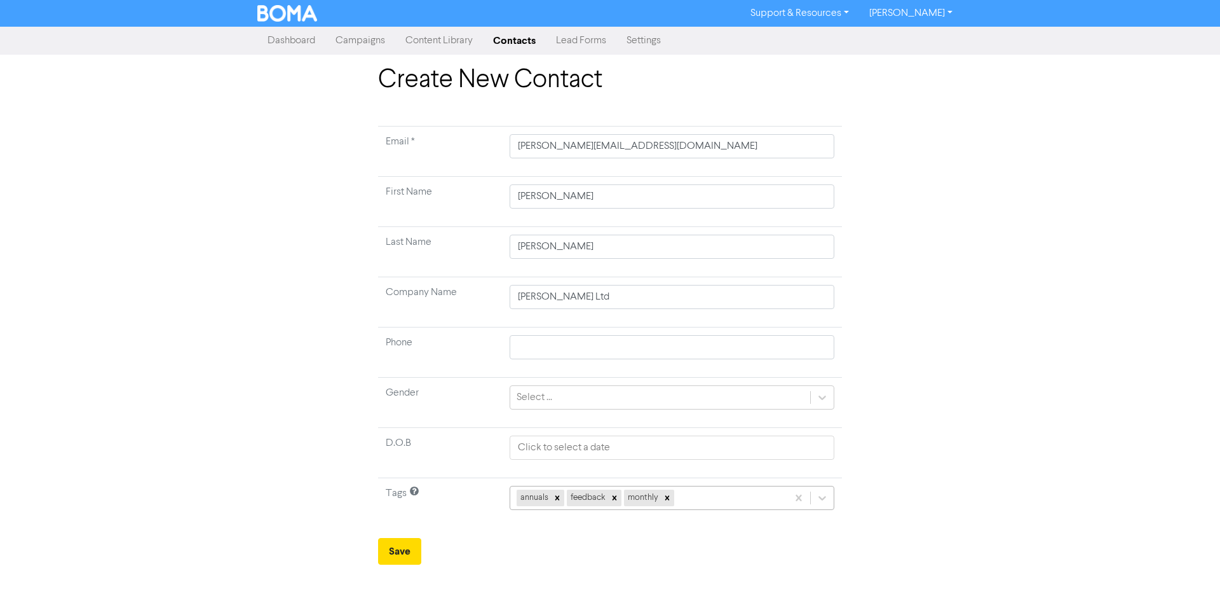
click at [690, 491] on td "annuals feedback monthly" at bounding box center [672, 503] width 340 height 50
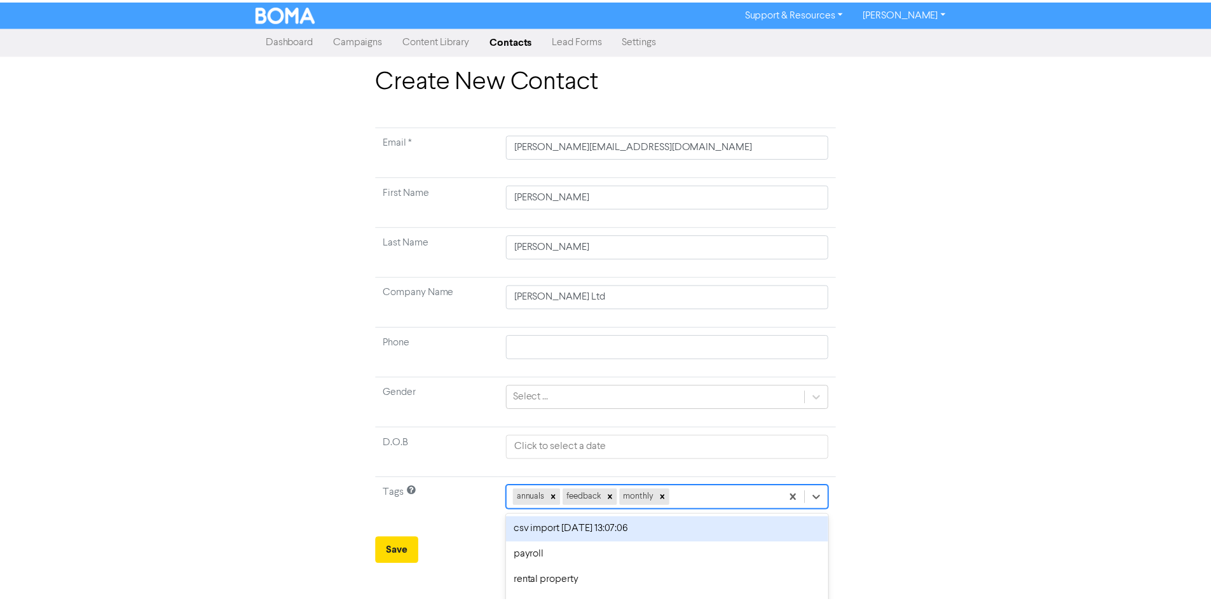
scroll to position [21, 0]
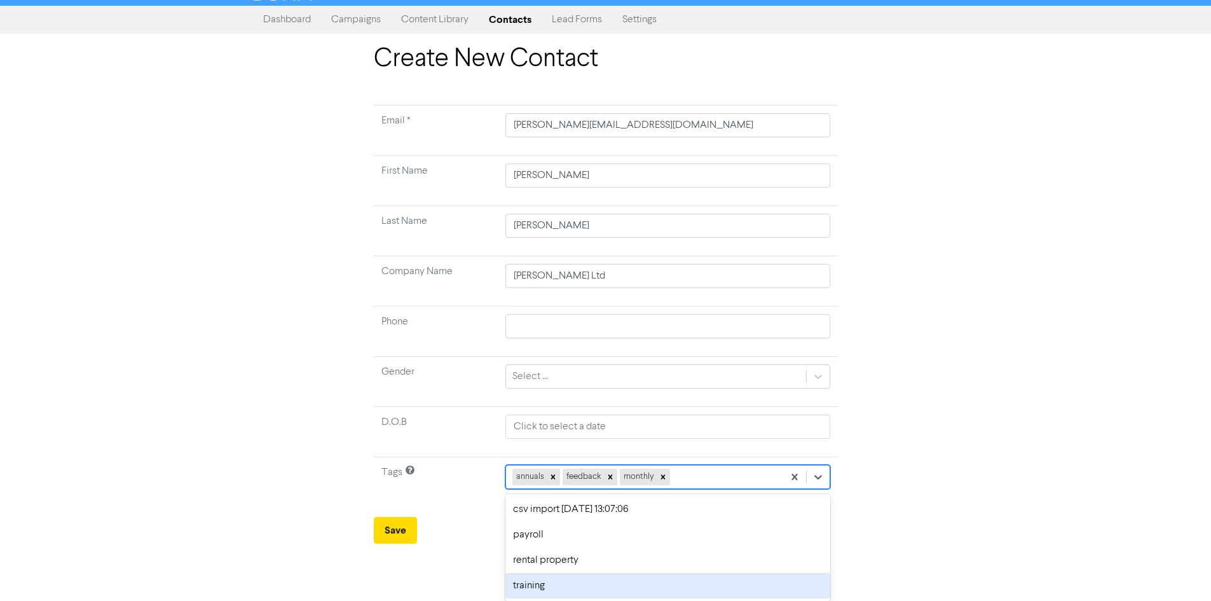
click at [592, 581] on div "training" at bounding box center [667, 585] width 325 height 25
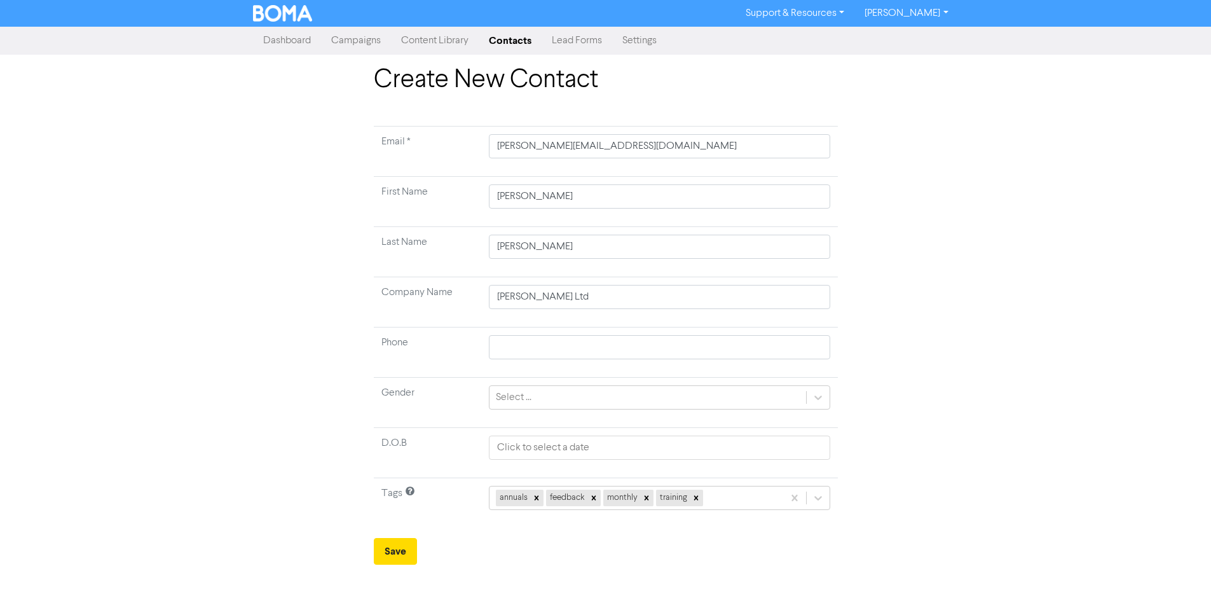
scroll to position [0, 0]
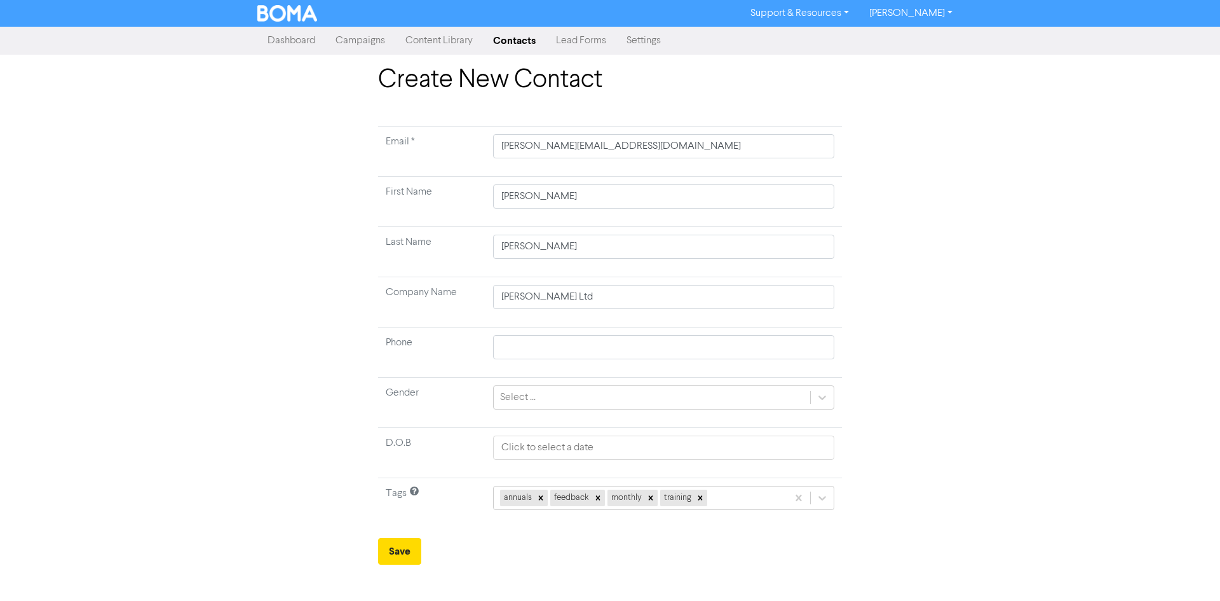
click at [376, 538] on div "Create New Contact Email * [PERSON_NAME][EMAIL_ADDRESS][DOMAIN_NAME] First Name…" at bounding box center [610, 315] width 483 height 500
click at [389, 545] on button "Save" at bounding box center [399, 551] width 43 height 27
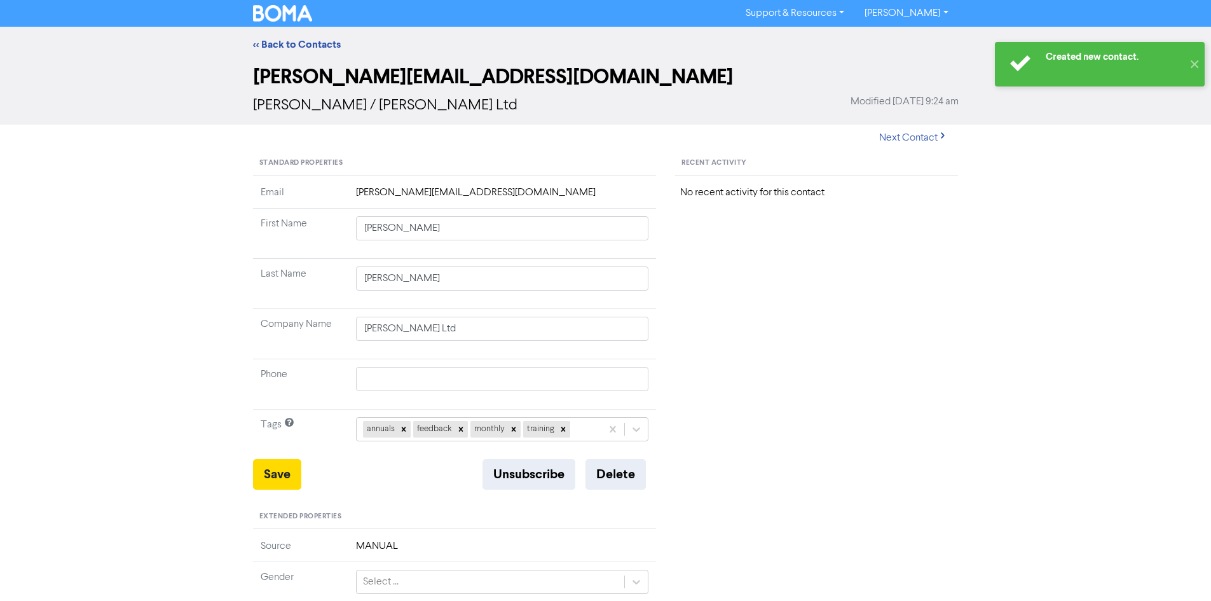
click at [287, 8] on img at bounding box center [283, 13] width 60 height 17
